Goal: Answer question/provide support

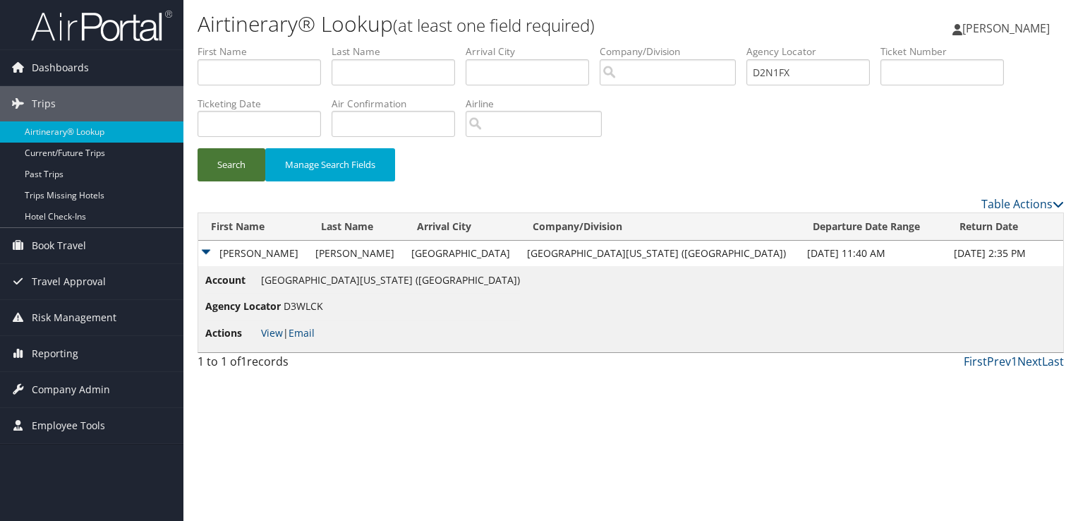
type input "D2N1FX"
click at [212, 159] on button "Search" at bounding box center [232, 164] width 68 height 33
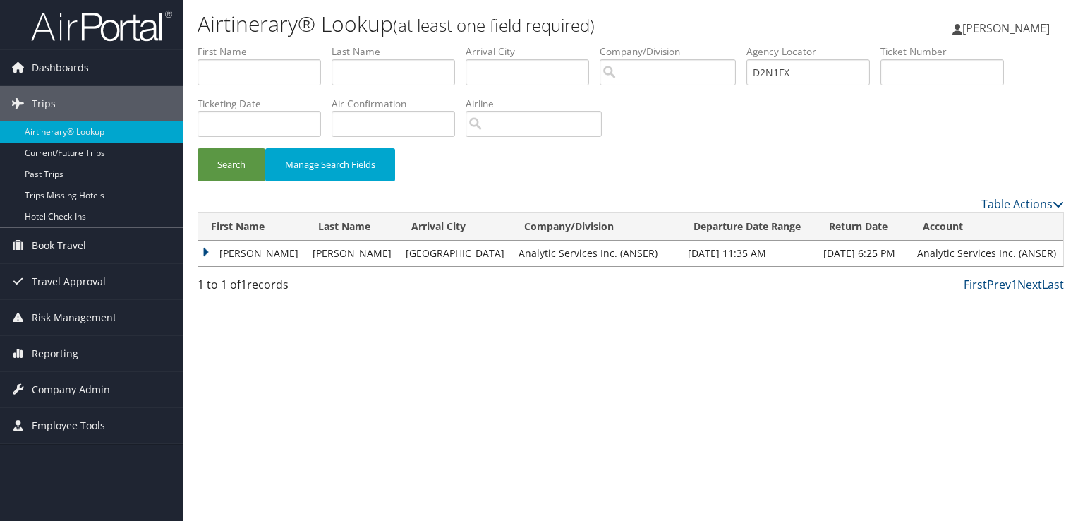
click at [228, 255] on td "TREVOR JOHN" at bounding box center [251, 253] width 107 height 25
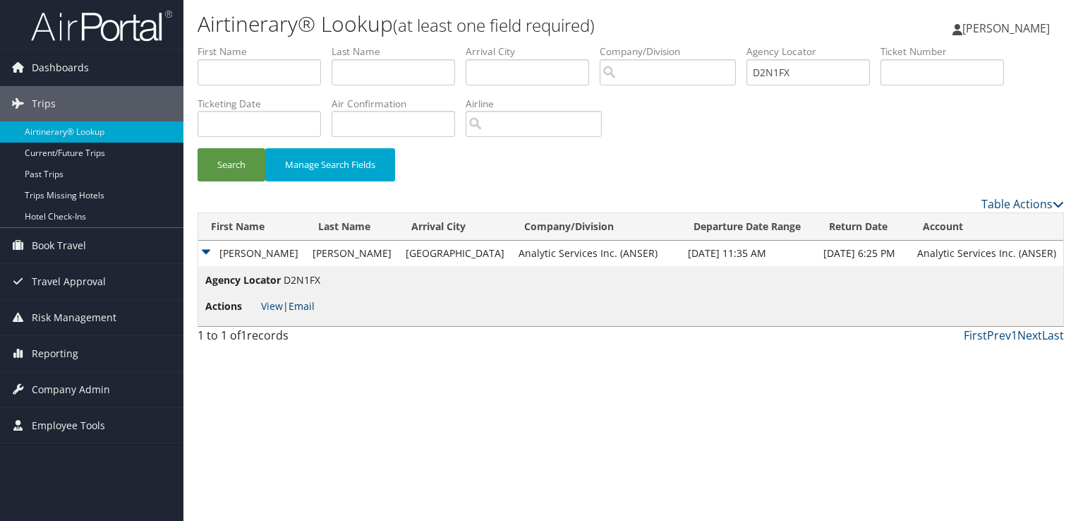
click at [302, 306] on link "Email" at bounding box center [302, 305] width 26 height 13
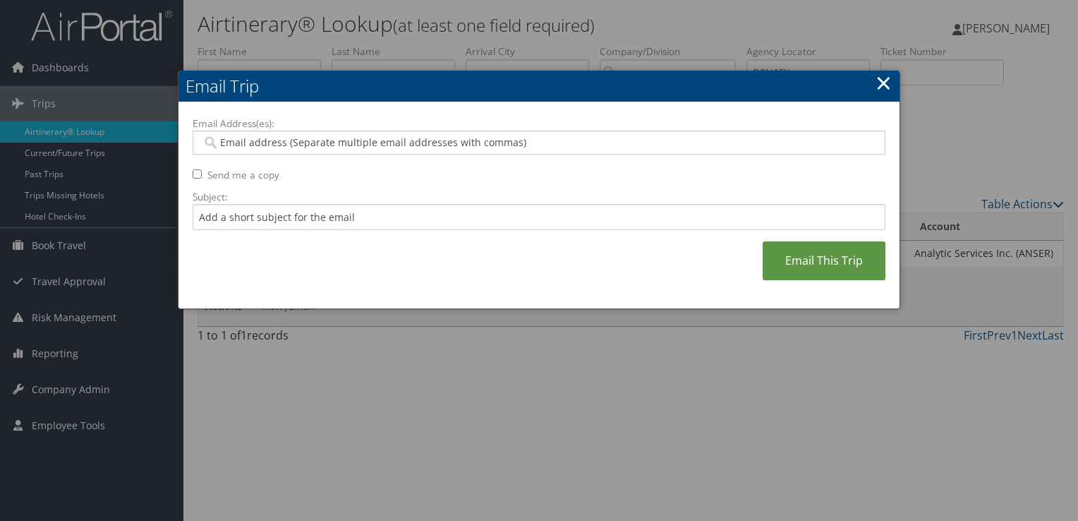
click at [356, 131] on div at bounding box center [539, 143] width 693 height 24
paste input "TREVOR.J.MASTROMARINO@GMAIL.COM"
type input "TREVOR.J.MASTROMARINO@GMAIL.COM"
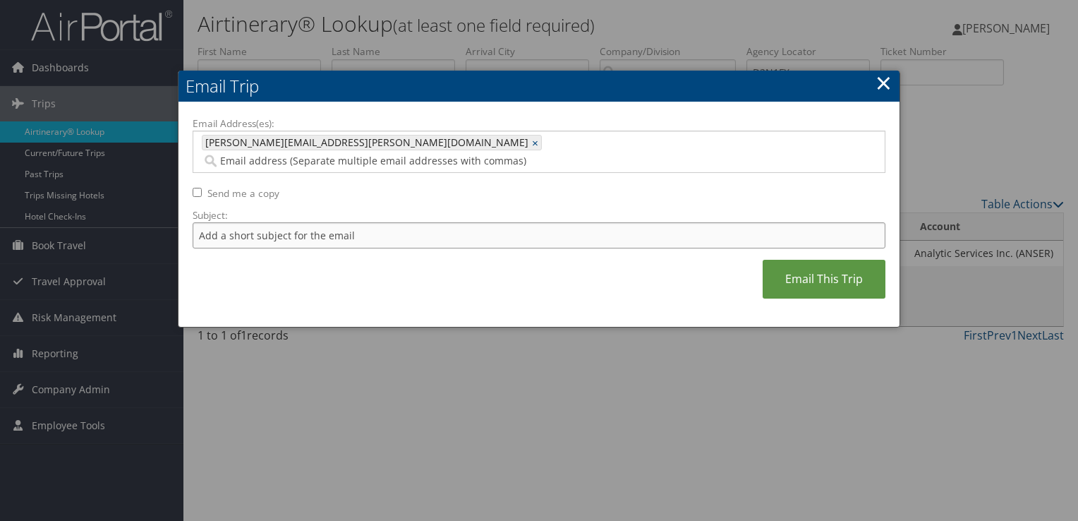
click at [313, 224] on input "Subject:" at bounding box center [539, 235] width 693 height 26
drag, startPoint x: 222, startPoint y: 219, endPoint x: 771, endPoint y: 7, distance: 588.3
click at [261, 222] on input "Receipt" at bounding box center [539, 235] width 693 height 26
type input "Receipt Request PDF"
click at [830, 260] on link "Email This Trip" at bounding box center [824, 279] width 123 height 39
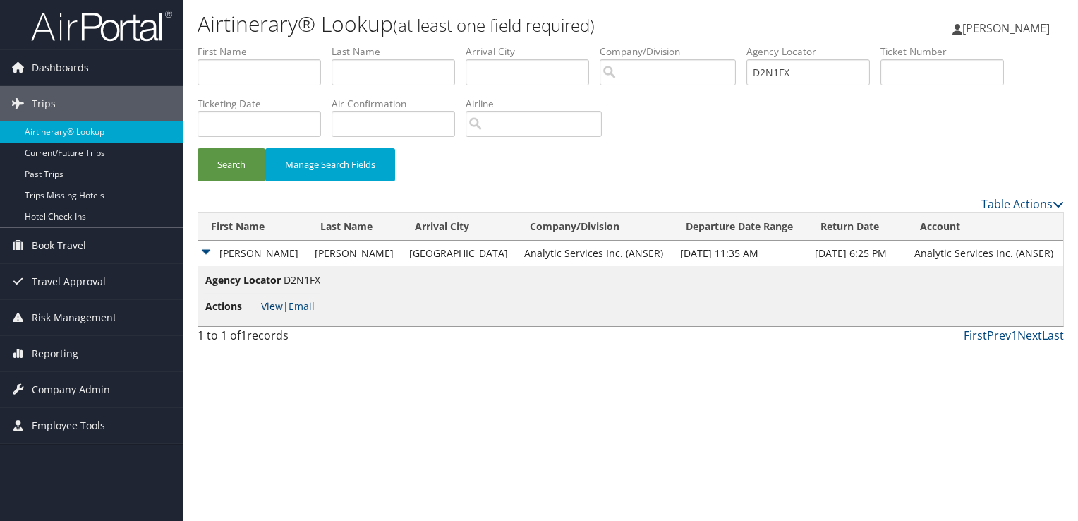
click at [266, 310] on link "View" at bounding box center [272, 305] width 22 height 13
